Goal: Check status: Check status

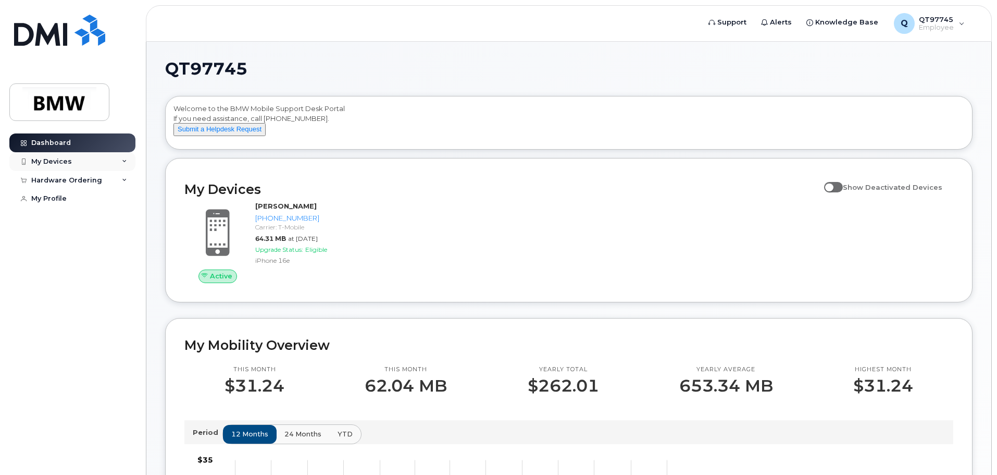
click at [114, 161] on div "My Devices" at bounding box center [72, 161] width 126 height 19
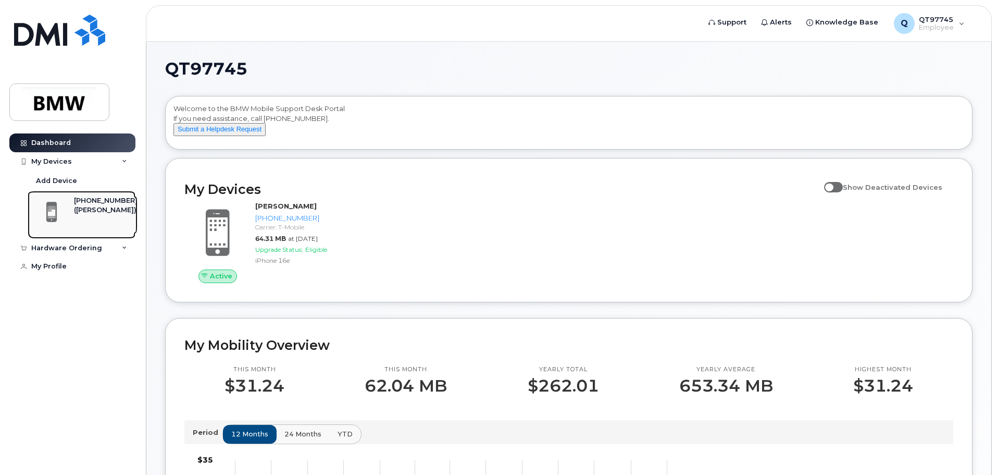
click at [99, 212] on div "([PERSON_NAME])" at bounding box center [106, 209] width 64 height 9
